Goal: Task Accomplishment & Management: Complete application form

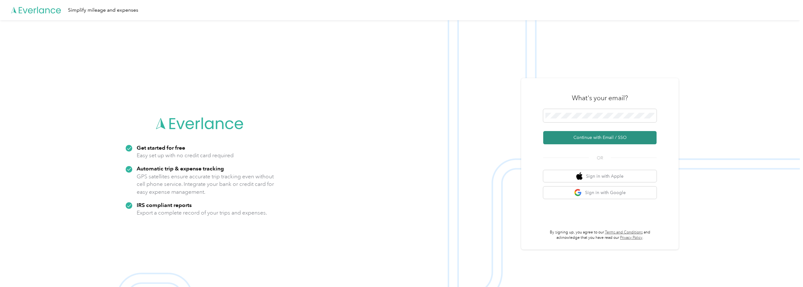
click at [296, 136] on button "Continue with Email / SSO" at bounding box center [599, 137] width 113 height 13
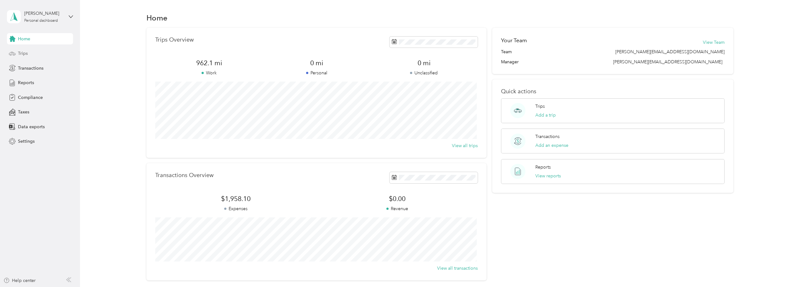
click at [20, 54] on span "Trips" at bounding box center [23, 53] width 10 height 7
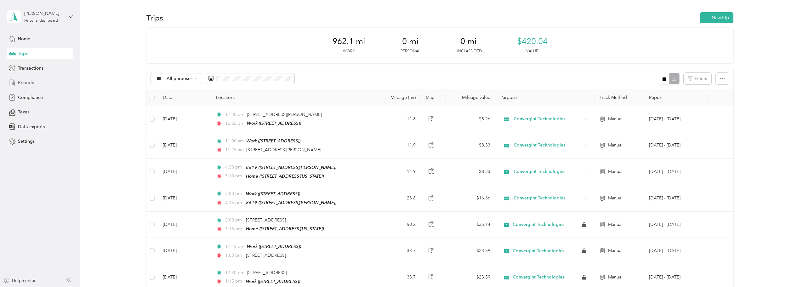
click at [30, 82] on span "Reports" at bounding box center [26, 82] width 16 height 7
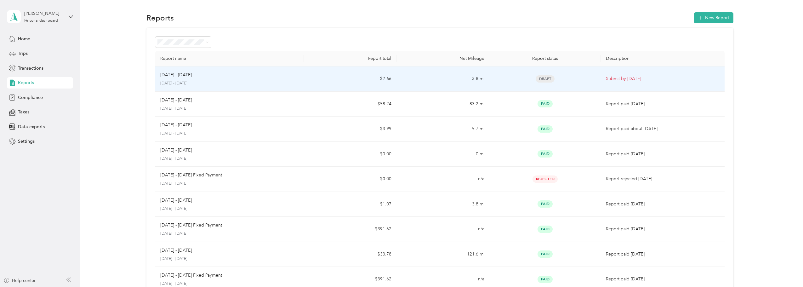
click at [174, 81] on p "[DATE] - [DATE]" at bounding box center [229, 84] width 138 height 6
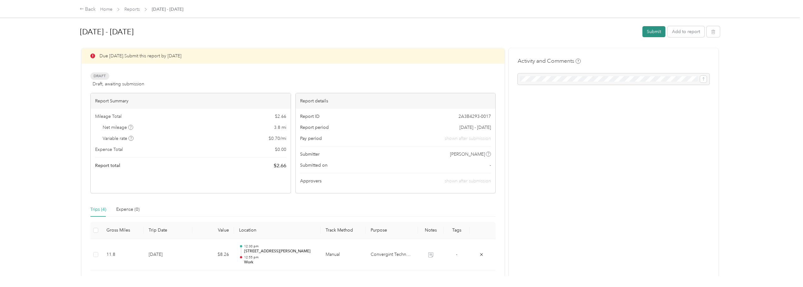
click at [655, 30] on button "Submit" at bounding box center [653, 31] width 23 height 11
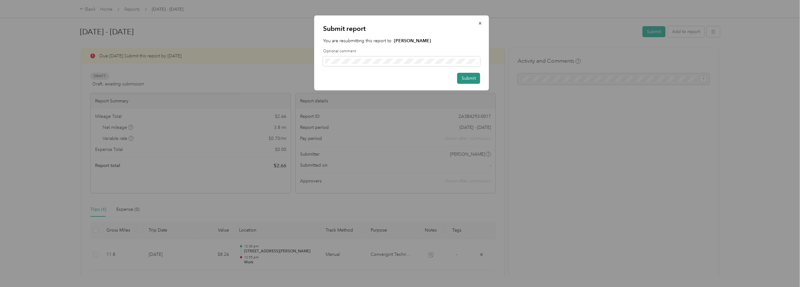
click at [471, 77] on button "Submit" at bounding box center [468, 78] width 23 height 11
